Goal: Find contact information: Find contact information

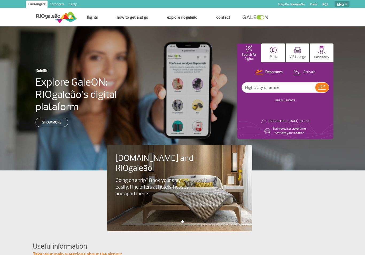
select select "en"
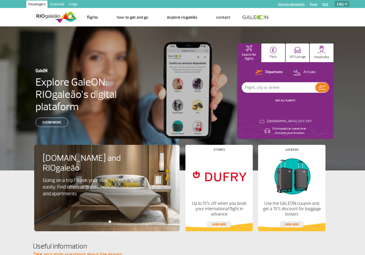
click at [275, 54] on button "Park" at bounding box center [273, 53] width 24 height 19
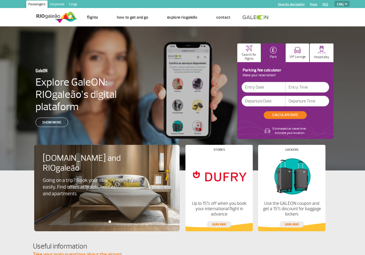
click at [292, 57] on p "VIP Lounge" at bounding box center [297, 57] width 16 height 4
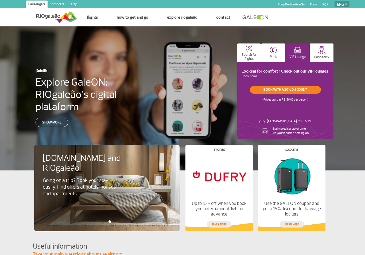
click at [325, 57] on p "Hospitality" at bounding box center [321, 57] width 15 height 4
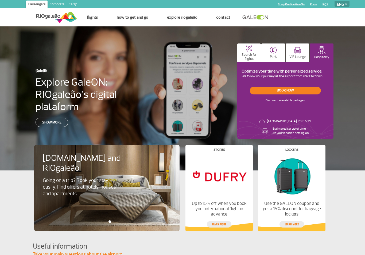
click at [325, 3] on link "RQS" at bounding box center [325, 4] width 6 height 3
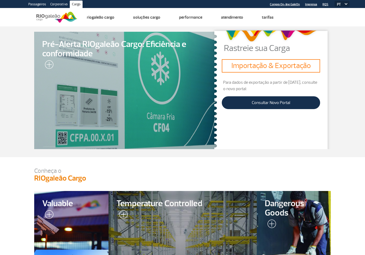
click at [59, 3] on link "Corporativo" at bounding box center [59, 5] width 22 height 9
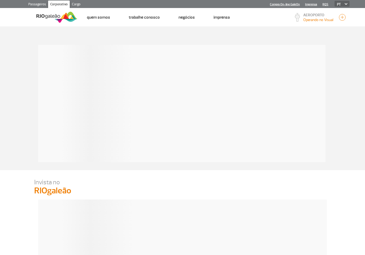
click at [36, 3] on link "Passageiros" at bounding box center [37, 5] width 22 height 9
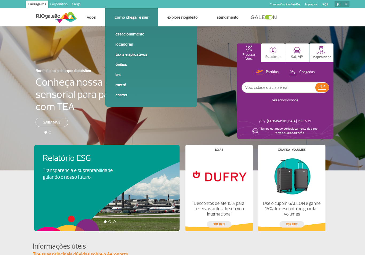
click at [129, 57] on link "Táxis e aplicativos" at bounding box center [151, 55] width 72 height 6
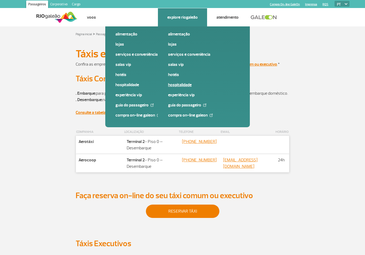
click at [180, 91] on span "Hospitalidade" at bounding box center [204, 87] width 72 height 10
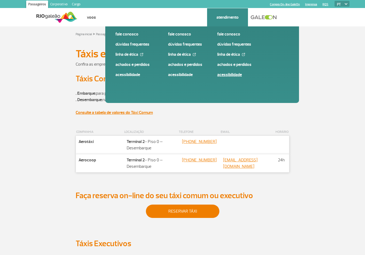
click at [229, 76] on link "Acessibilidade" at bounding box center [253, 75] width 72 height 6
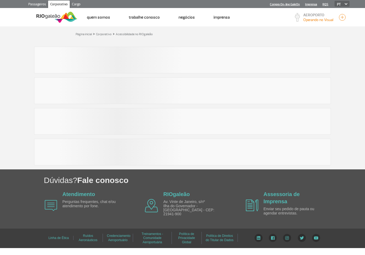
click at [81, 5] on link "Cargo" at bounding box center [76, 5] width 13 height 9
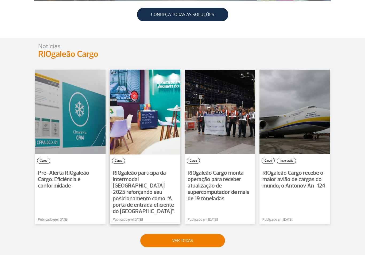
scroll to position [308, 0]
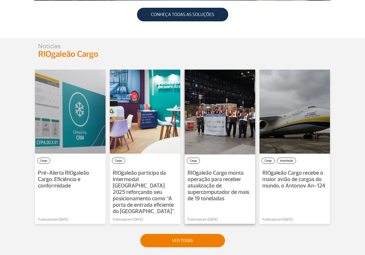
click at [210, 192] on span "RIOgaleão Cargo monta operação para receber atualização de supercomputador de m…" at bounding box center [219, 186] width 62 height 33
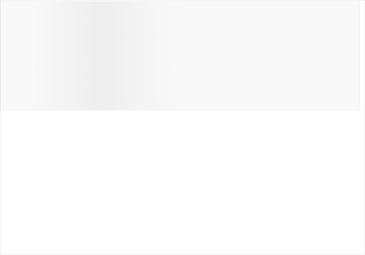
scroll to position [315, 0]
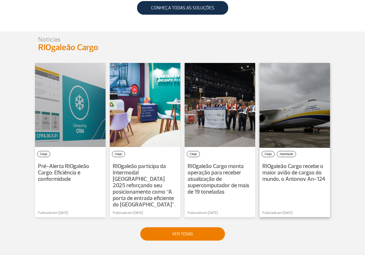
click at [305, 170] on span "RIOgaleão Cargo recebe o maior avião de cargas do mundo, o Antonov An-124" at bounding box center [293, 173] width 63 height 20
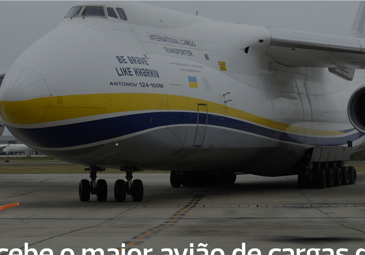
scroll to position [3, 0]
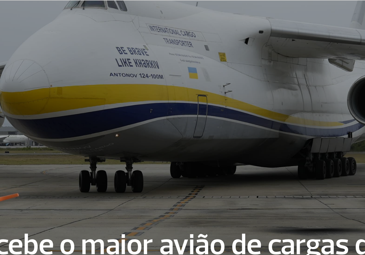
drag, startPoint x: 50, startPoint y: 46, endPoint x: 101, endPoint y: 48, distance: 51.1
click at [100, 48] on div at bounding box center [182, 61] width 364 height 128
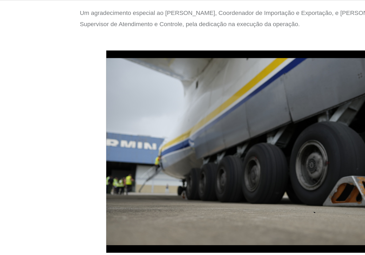
scroll to position [354, 0]
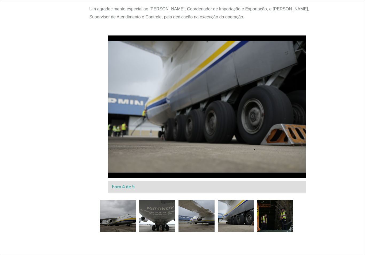
click at [158, 215] on div at bounding box center [157, 216] width 36 height 32
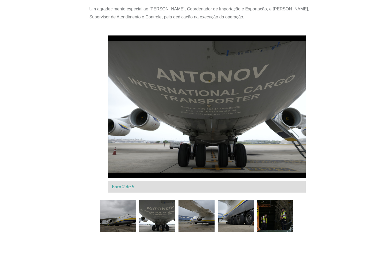
click at [186, 215] on div at bounding box center [196, 216] width 36 height 32
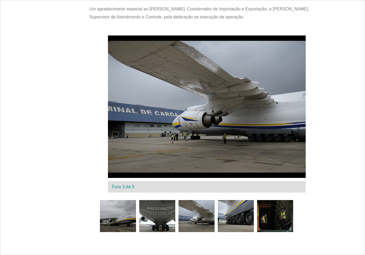
click at [231, 222] on div at bounding box center [236, 216] width 36 height 32
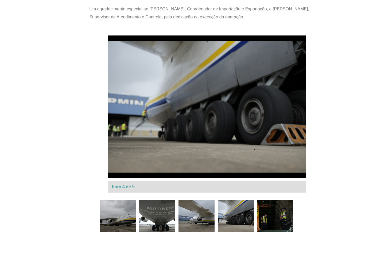
click at [270, 218] on div at bounding box center [275, 216] width 36 height 32
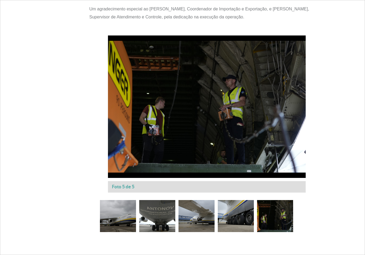
click at [166, 212] on div at bounding box center [157, 216] width 36 height 32
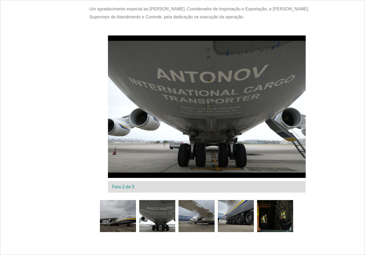
click at [107, 209] on div at bounding box center [118, 216] width 36 height 32
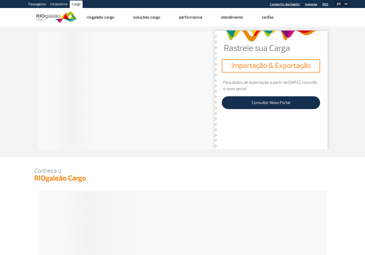
scroll to position [315, 0]
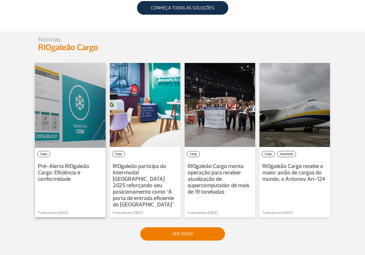
click at [82, 97] on div at bounding box center [70, 105] width 72 height 86
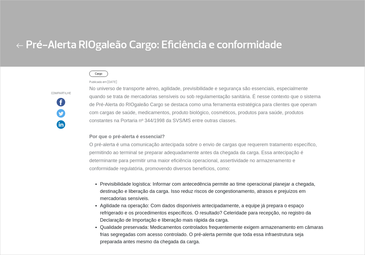
scroll to position [17, 0]
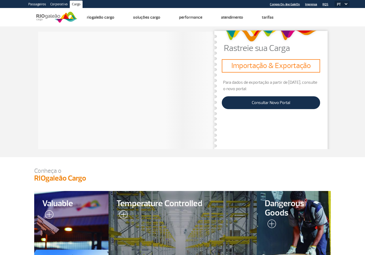
scroll to position [315, 0]
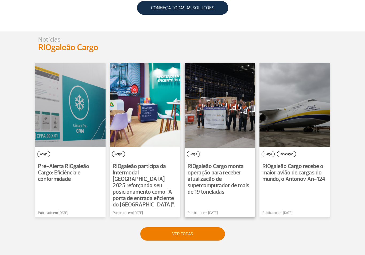
click at [237, 116] on div at bounding box center [220, 105] width 72 height 86
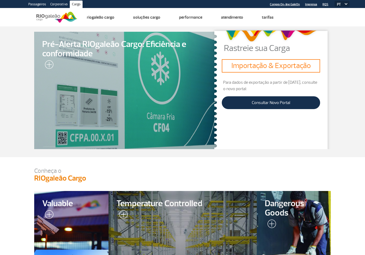
click at [248, 69] on h3 "Importação & Exportação" at bounding box center [271, 65] width 94 height 9
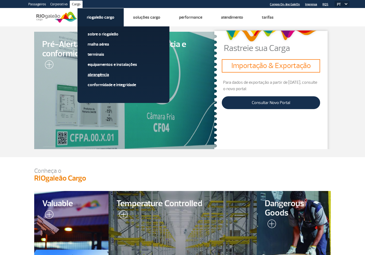
click at [114, 77] on link "Abrangência" at bounding box center [124, 75] width 72 height 6
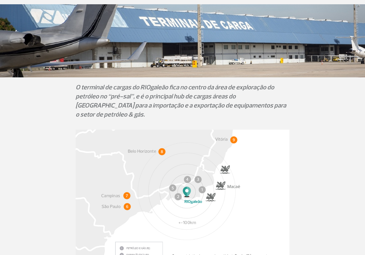
scroll to position [96, 0]
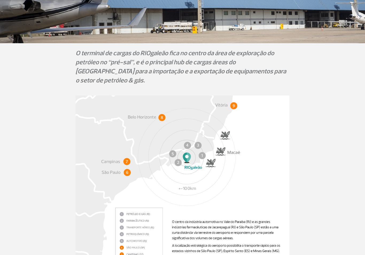
click at [188, 150] on img at bounding box center [183, 190] width 214 height 189
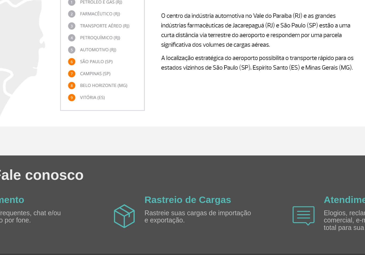
scroll to position [207, 0]
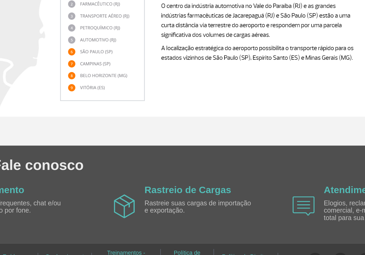
click at [206, 249] on link "Política de Direitos do Titular de Dados" at bounding box center [220, 254] width 28 height 11
click at [178, 247] on link "Política de Privacidade Global" at bounding box center [186, 255] width 17 height 16
click at [142, 247] on link "Treinamentos - Comunidade Aeroportuária" at bounding box center [152, 255] width 21 height 16
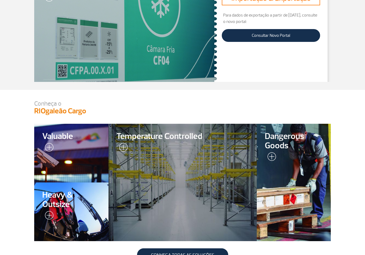
scroll to position [68, 0]
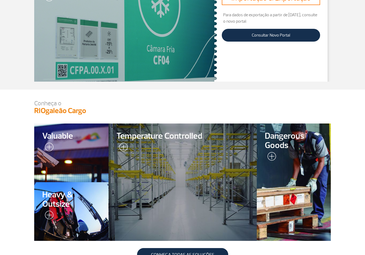
click at [275, 206] on div at bounding box center [294, 182] width 76 height 120
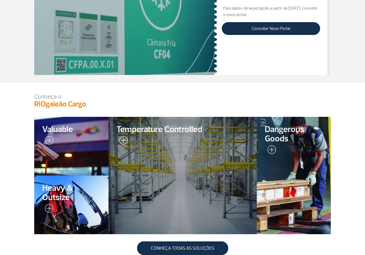
scroll to position [0, 0]
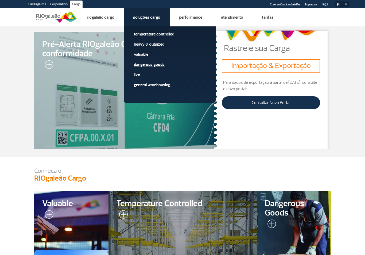
click at [144, 66] on link "Dangerous Goods" at bounding box center [170, 65] width 72 height 6
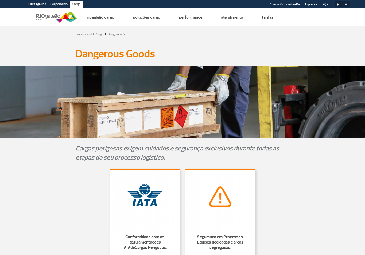
click at [55, 5] on link "Corporativo" at bounding box center [59, 5] width 22 height 9
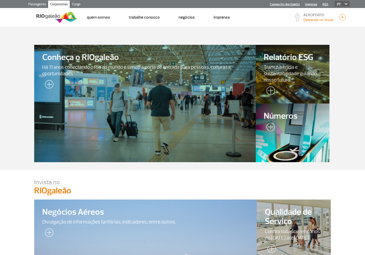
click at [138, 92] on div at bounding box center [145, 104] width 226 height 120
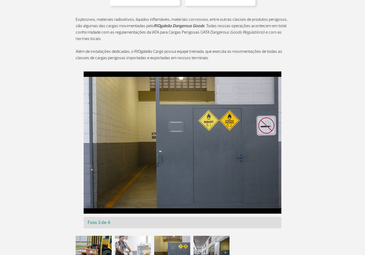
scroll to position [296, 0]
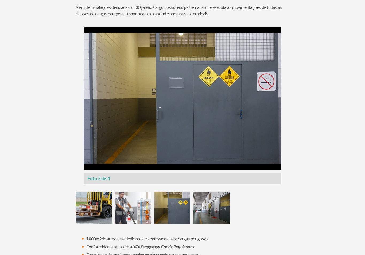
click at [139, 192] on div at bounding box center [133, 208] width 36 height 32
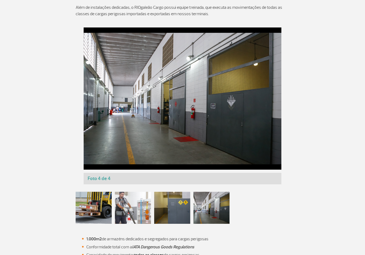
click at [172, 192] on div at bounding box center [172, 208] width 36 height 32
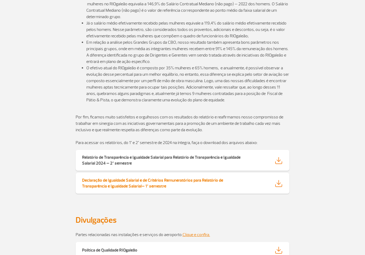
scroll to position [927, 0]
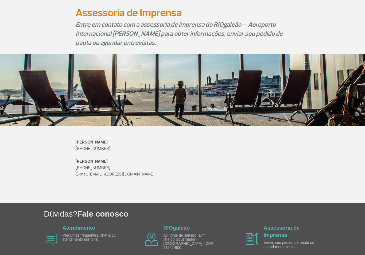
scroll to position [41, 0]
drag, startPoint x: 157, startPoint y: 176, endPoint x: 87, endPoint y: 174, distance: 70.3
click at [87, 174] on p "E-mail: [EMAIL_ADDRESS][DOMAIN_NAME]" at bounding box center [183, 174] width 214 height 6
